Goal: Check status

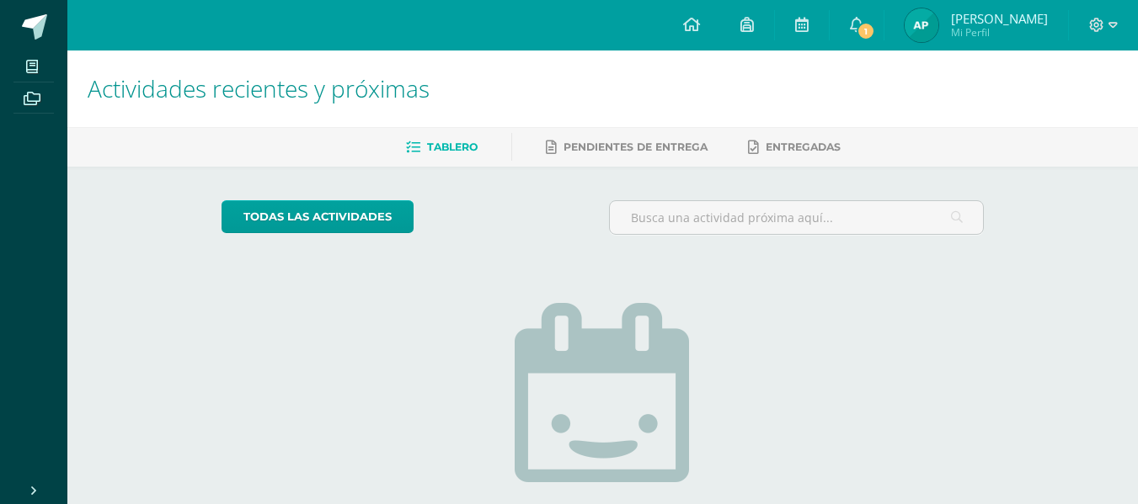
click at [938, 35] on img at bounding box center [921, 25] width 34 height 34
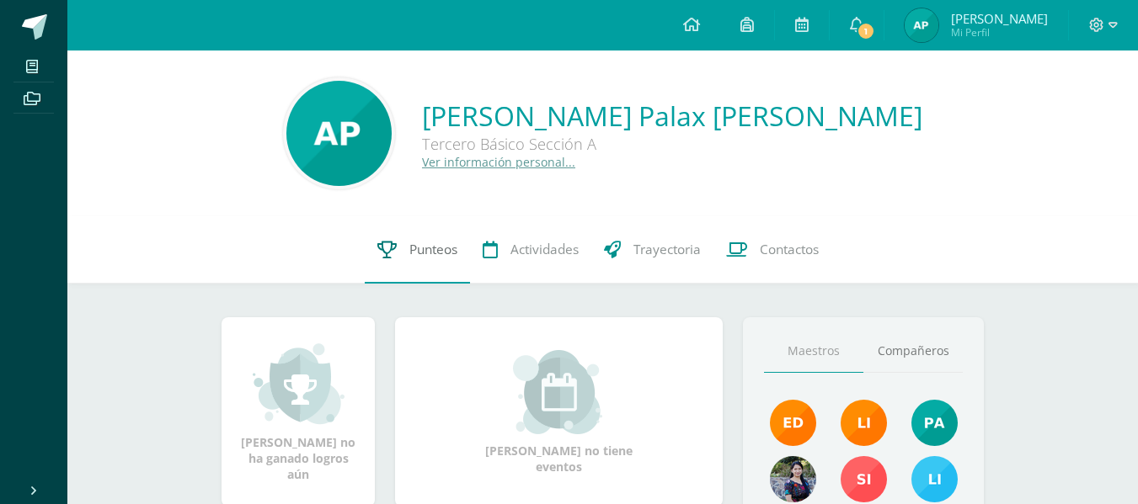
click at [434, 235] on link "Punteos" at bounding box center [417, 249] width 105 height 67
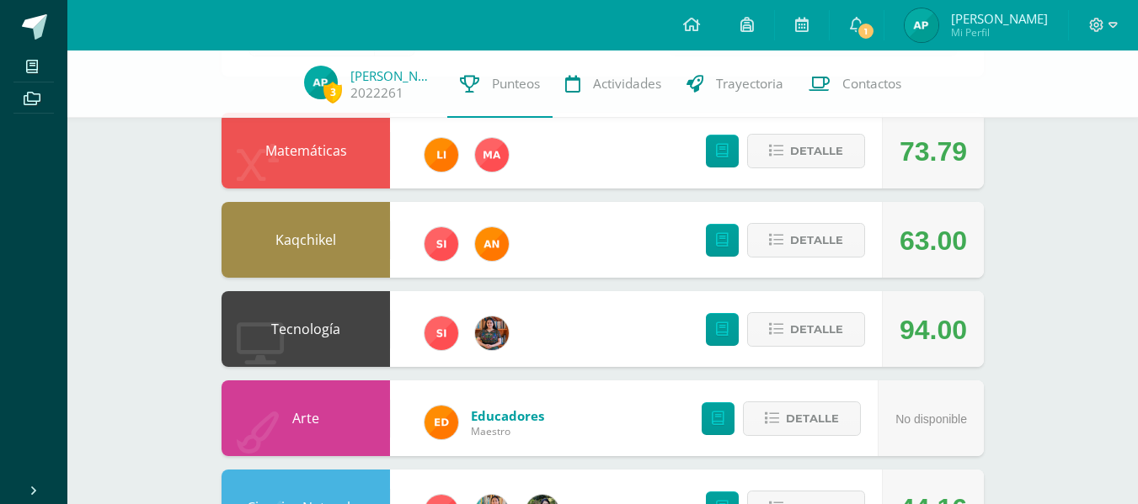
scroll to position [153, 0]
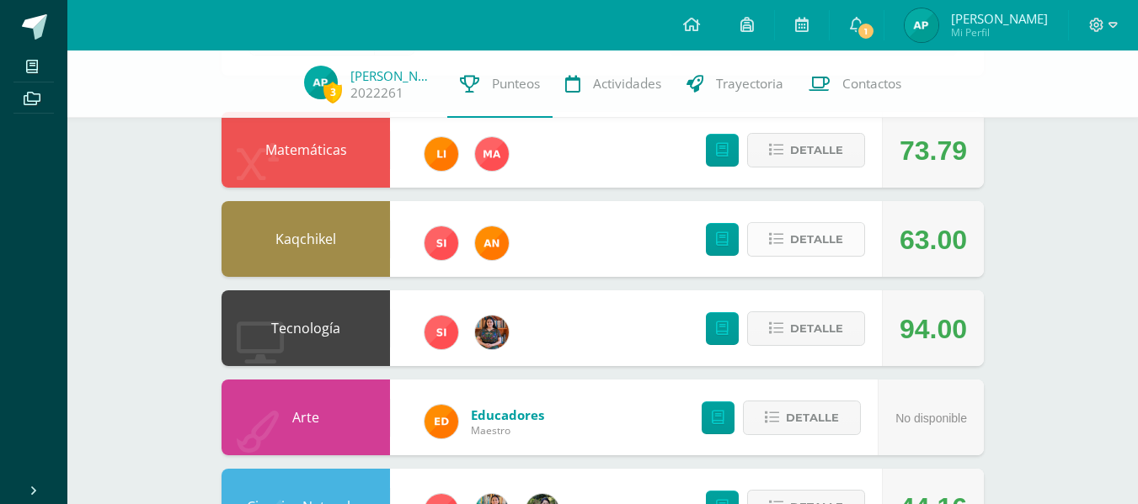
click at [782, 241] on icon at bounding box center [776, 239] width 14 height 14
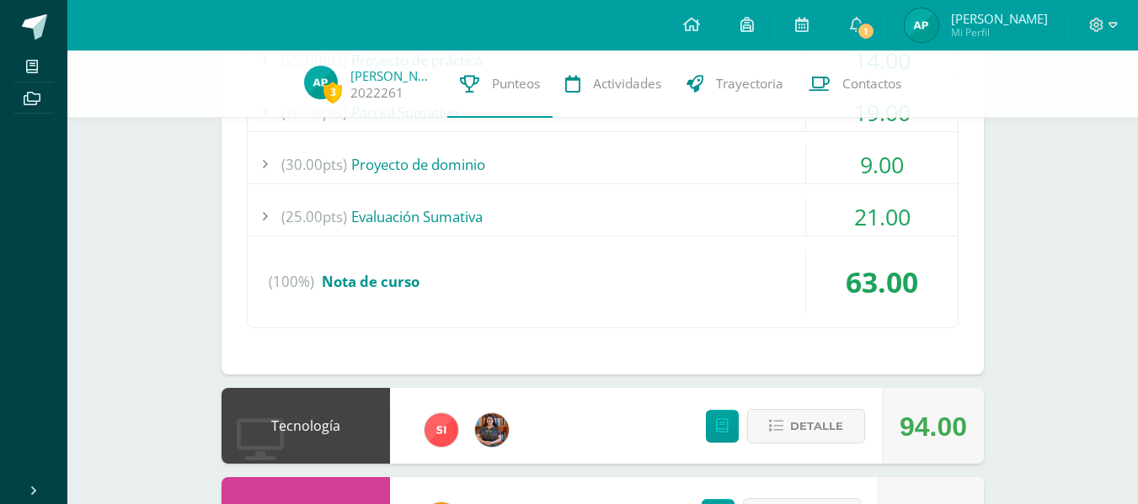
scroll to position [485, 0]
click at [503, 216] on div "(25.00pts) Evaluación Sumativa" at bounding box center [603, 216] width 710 height 38
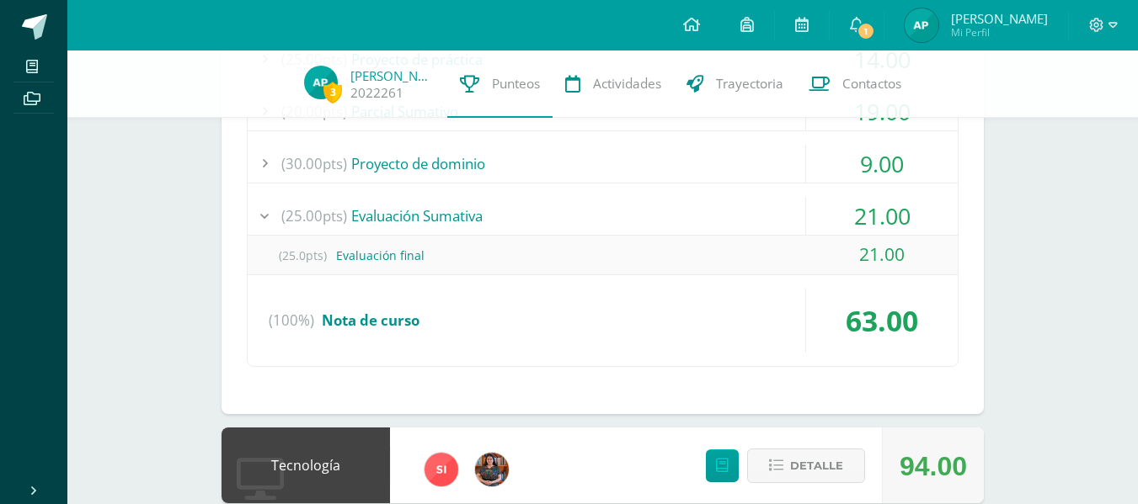
click at [465, 216] on div "(25.00pts) Evaluación Sumativa" at bounding box center [603, 216] width 710 height 38
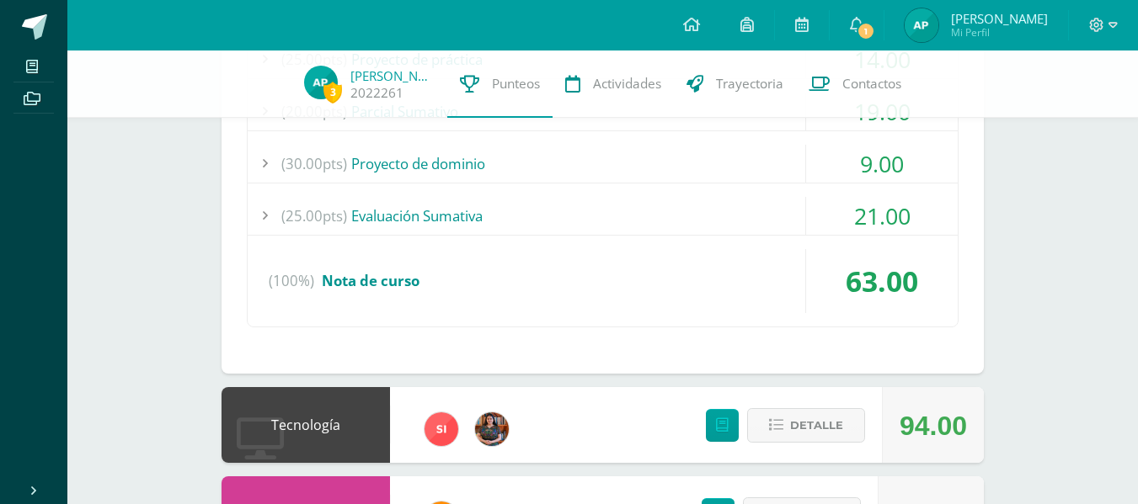
click at [450, 169] on div "(30.00pts) Proyecto de dominio" at bounding box center [603, 164] width 710 height 38
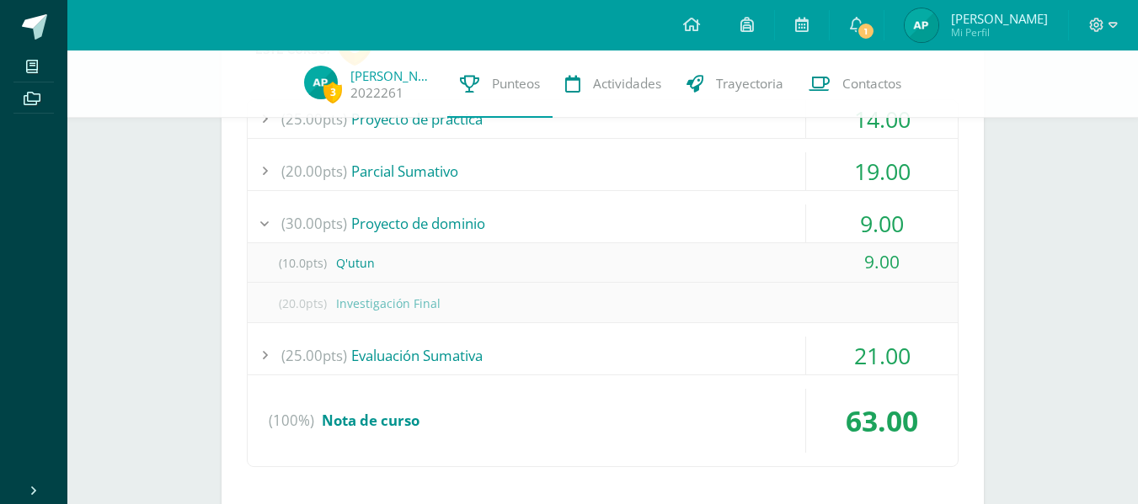
scroll to position [424, 0]
click at [456, 178] on div "(20.00pts) Parcial Sumativo" at bounding box center [603, 172] width 710 height 38
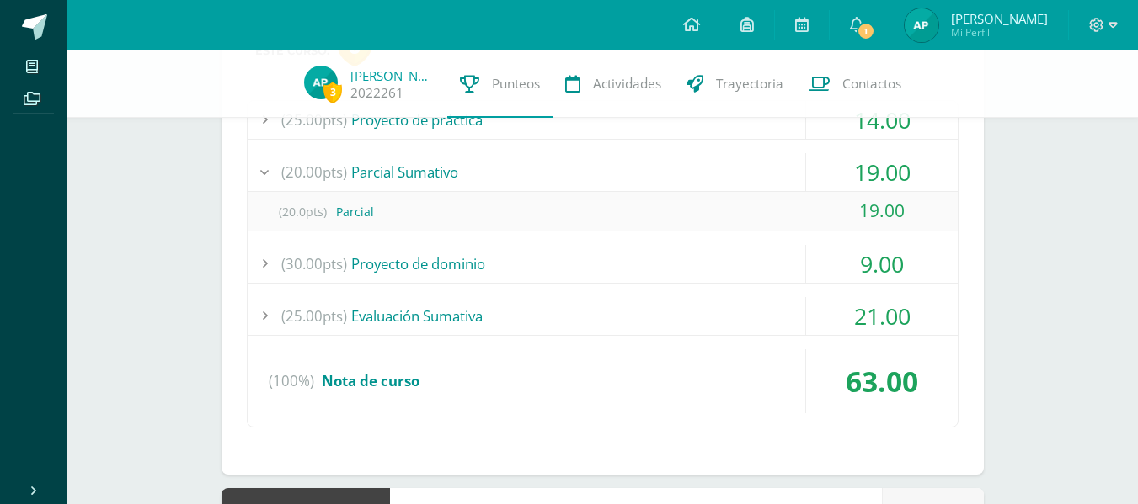
click at [456, 178] on div "(20.00pts) Parcial Sumativo" at bounding box center [603, 172] width 710 height 38
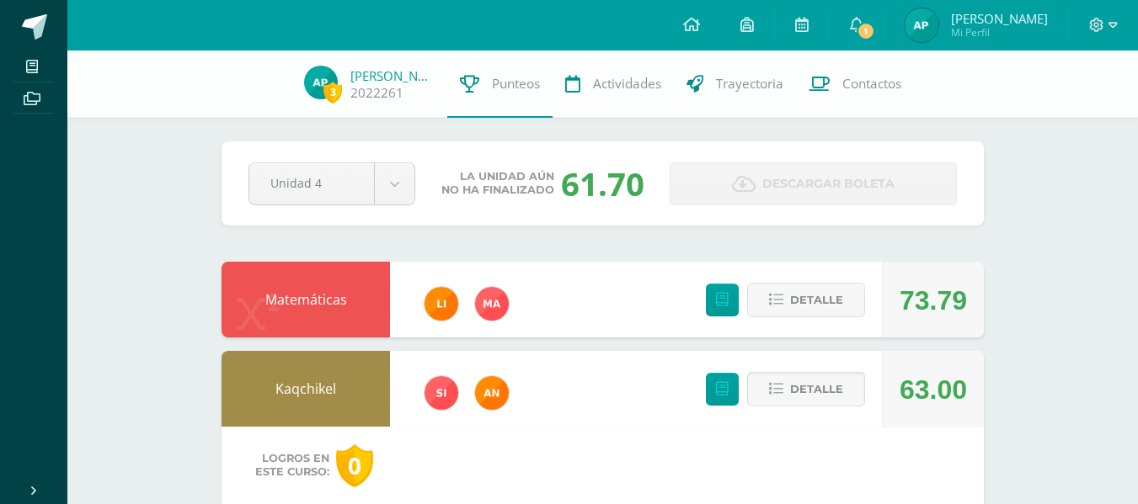
scroll to position [0, 0]
